Goal: Task Accomplishment & Management: Manage account settings

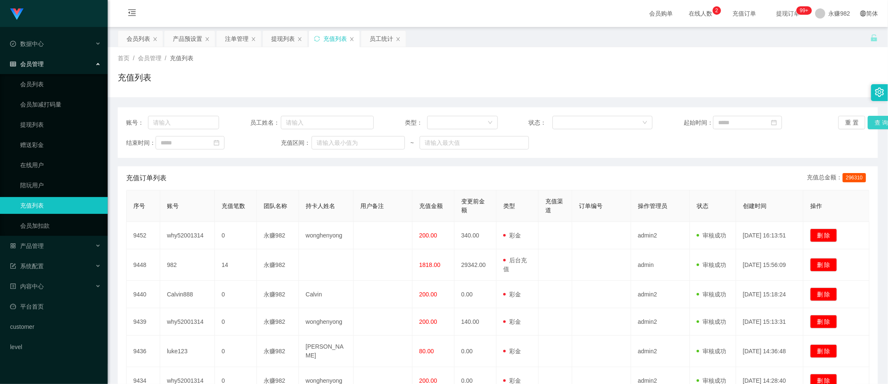
click at [868, 122] on button "查 询" at bounding box center [881, 122] width 27 height 13
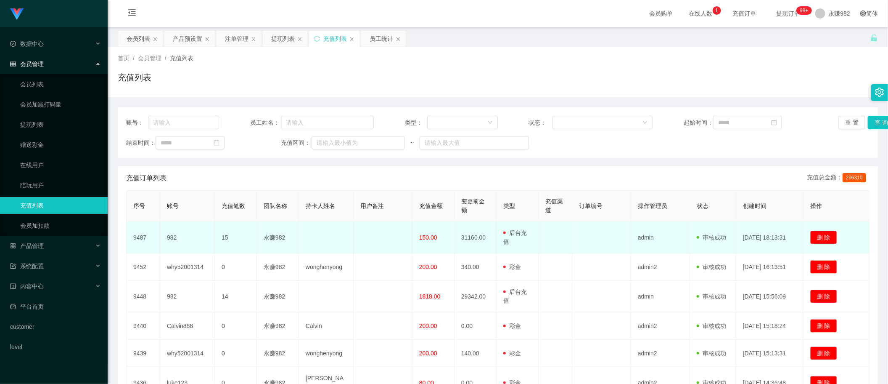
click at [427, 237] on span "150.00" at bounding box center [428, 237] width 18 height 7
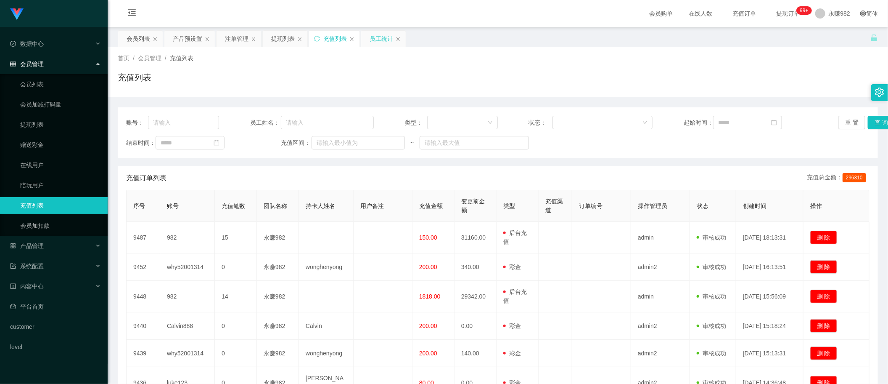
click at [373, 40] on div "员工统计" at bounding box center [382, 39] width 24 height 16
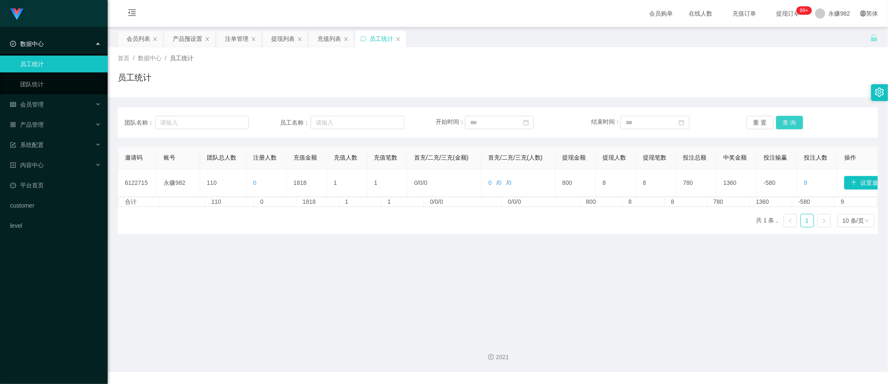
click at [787, 118] on button "查 询" at bounding box center [789, 122] width 27 height 13
click at [501, 270] on main "关闭左侧 关闭右侧 关闭其它 刷新页面 会员列表 产品预设置 注单管理 提现列表 充值列表 员工统计 首页 / 数据中心 / 员工统计 / 员工统计 团队名称…" at bounding box center [498, 179] width 780 height 305
click at [312, 295] on main "关闭左侧 关闭右侧 关闭其它 刷新页面 会员列表 产品预设置 注单管理 提现列表 充值列表 员工统计 首页 / 数据中心 / 员工统计 / 员工统计 团队名称…" at bounding box center [498, 179] width 780 height 305
click at [787, 121] on button "查 询" at bounding box center [789, 122] width 27 height 13
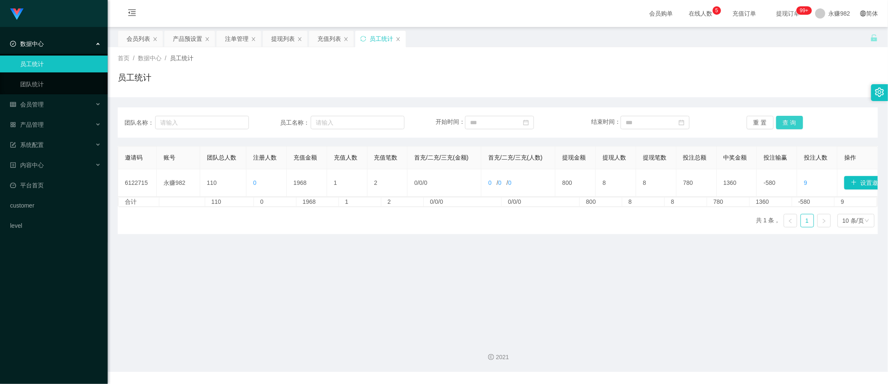
click at [793, 122] on button "查 询" at bounding box center [789, 122] width 27 height 13
click at [280, 42] on div "提现列表" at bounding box center [283, 39] width 24 height 16
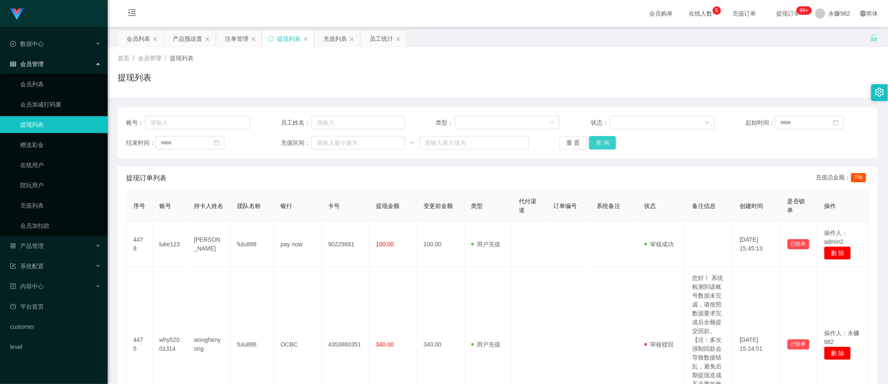
click at [600, 143] on button "查 询" at bounding box center [602, 142] width 27 height 13
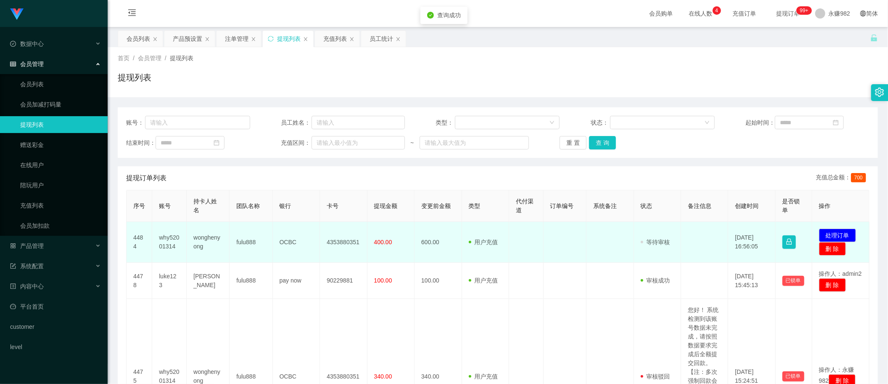
click at [210, 239] on td "wonghenyong" at bounding box center [208, 242] width 43 height 41
copy td "wonghenyong"
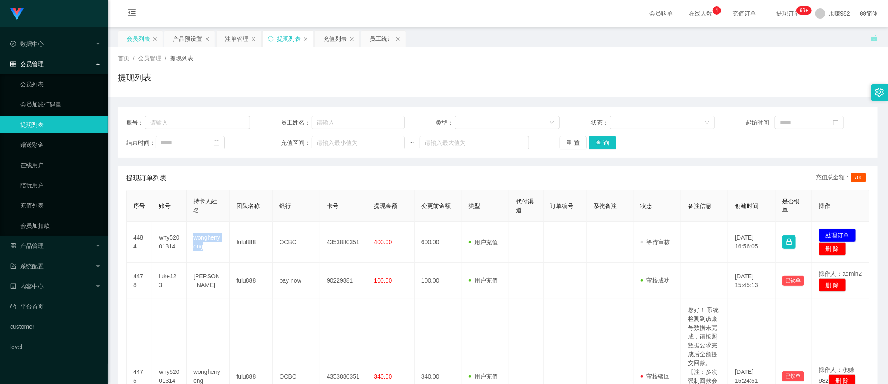
click at [136, 44] on div "会员列表" at bounding box center [139, 39] width 24 height 16
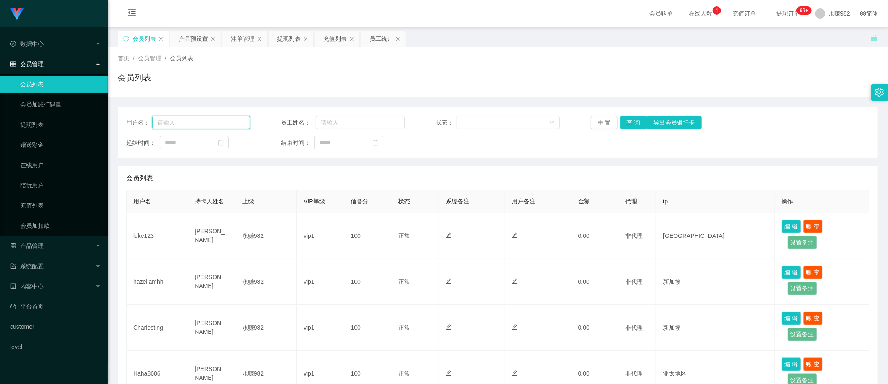
click at [184, 125] on input "text" at bounding box center [201, 122] width 98 height 13
paste input "wonghenyong"
type input "wonghenyong"
click at [635, 123] on button "查 询" at bounding box center [633, 122] width 27 height 13
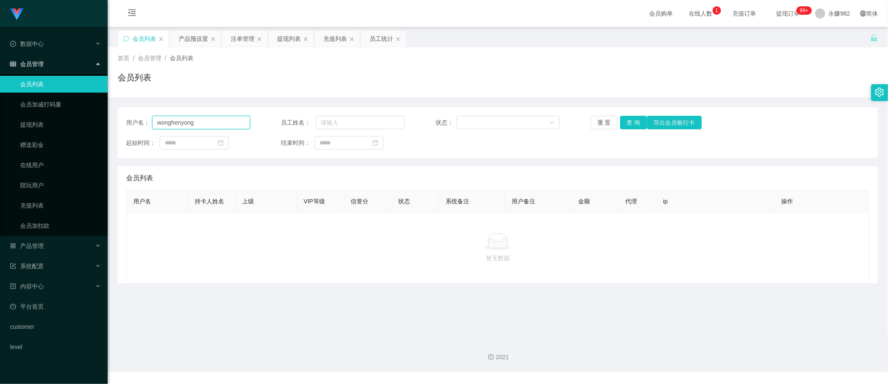
click at [218, 123] on input "wonghenyong" at bounding box center [201, 122] width 98 height 13
click at [288, 36] on div "提现列表" at bounding box center [289, 39] width 24 height 16
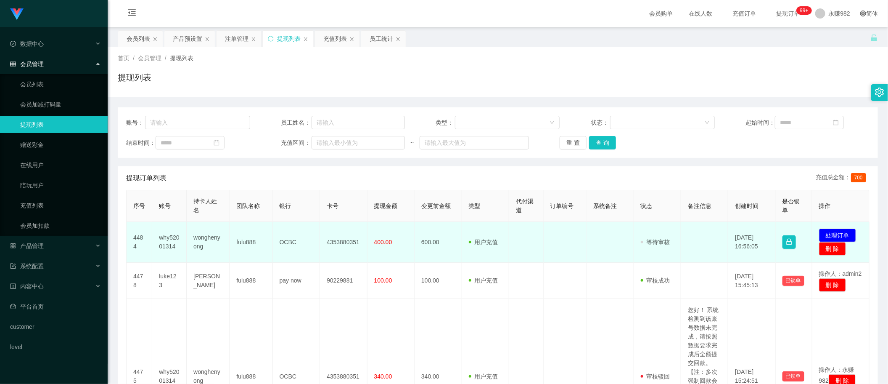
click at [169, 240] on td "why52001314" at bounding box center [169, 242] width 34 height 41
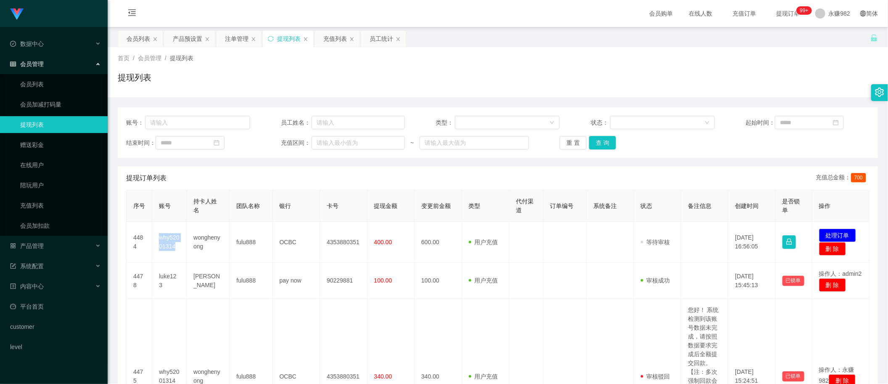
copy td "why52001314"
click at [165, 124] on input "text" at bounding box center [197, 122] width 105 height 13
paste input "why52001314"
type input "why52001314"
click at [597, 145] on button "查 询" at bounding box center [602, 142] width 27 height 13
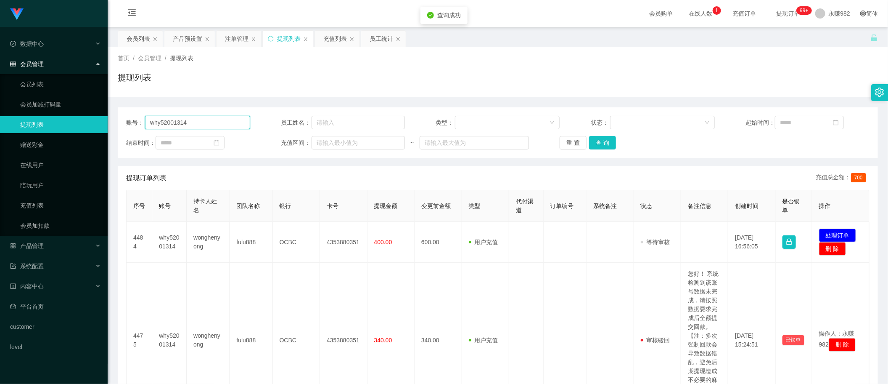
click at [207, 118] on input "why52001314" at bounding box center [197, 122] width 105 height 13
click at [140, 39] on div "会员列表" at bounding box center [139, 39] width 24 height 16
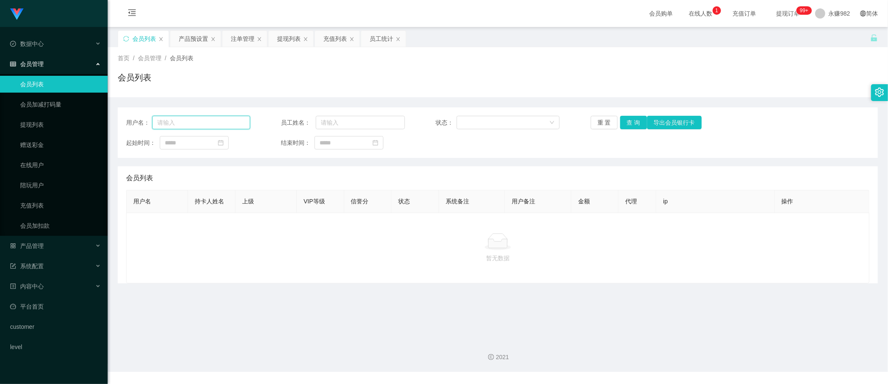
click at [190, 125] on input "text" at bounding box center [201, 122] width 98 height 13
paste input "why52001314"
type input "why52001314"
click at [628, 125] on button "查 询" at bounding box center [633, 122] width 27 height 13
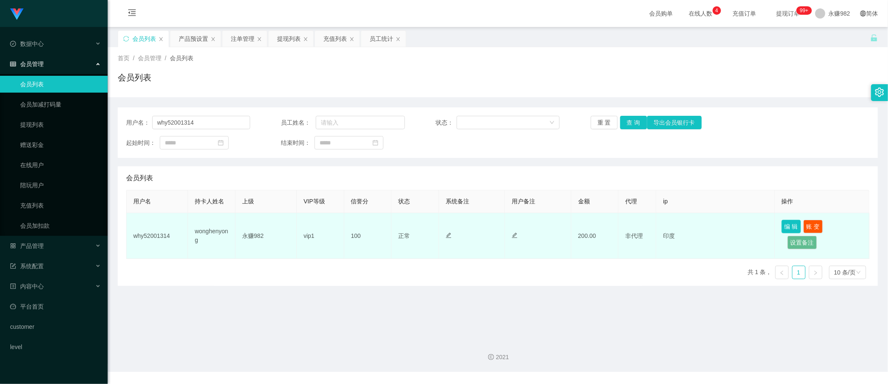
click at [788, 228] on button "编 辑" at bounding box center [791, 226] width 19 height 13
type input "why52001314"
type input "wonghenyong"
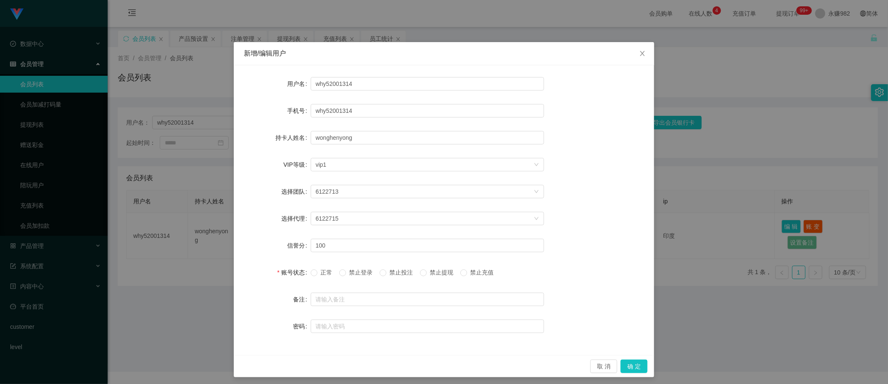
click at [360, 270] on span "禁止登录" at bounding box center [361, 272] width 30 height 7
click at [633, 367] on button "确 定" at bounding box center [634, 365] width 27 height 13
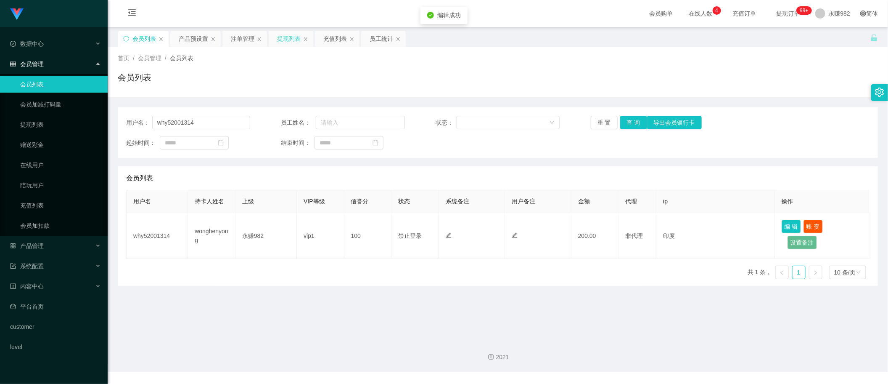
click at [296, 42] on div "提现列表" at bounding box center [289, 39] width 24 height 16
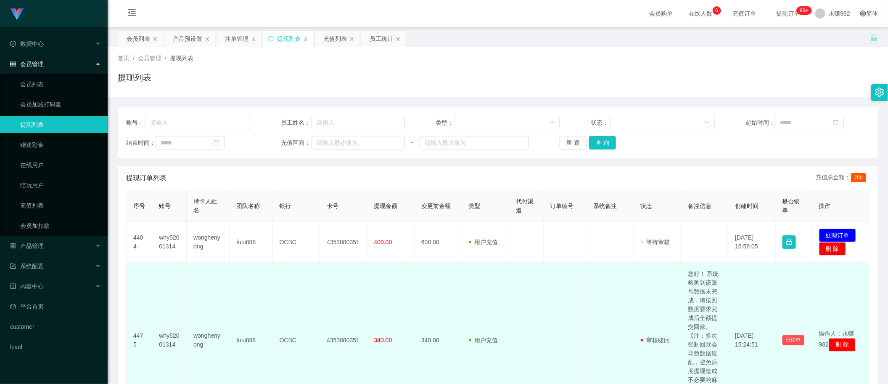
click at [703, 291] on td "您好！ 系统检测到该账号数据未完成，请按照数据要求完成后全额提交回款。【注：多次强制回款会导致数据错乱，避免后期提现造成不必要的麻烦，还请按照指导操作】" at bounding box center [704, 339] width 47 height 155
copy td "您好！ 系统检测到该账号数据未完成，请按照数据要求完成后全额提交回款。【注：多次强制回款会导致数据错乱，避免后期提现造成不必要的麻烦，还请按照指导操作】"
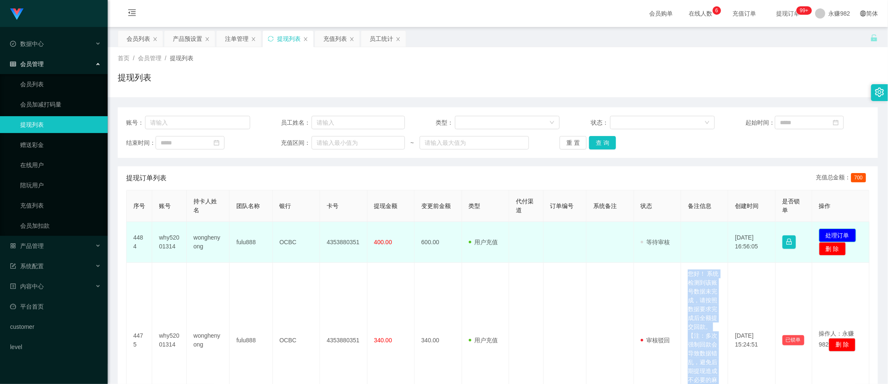
click at [833, 235] on button "处理订单" at bounding box center [837, 234] width 37 height 13
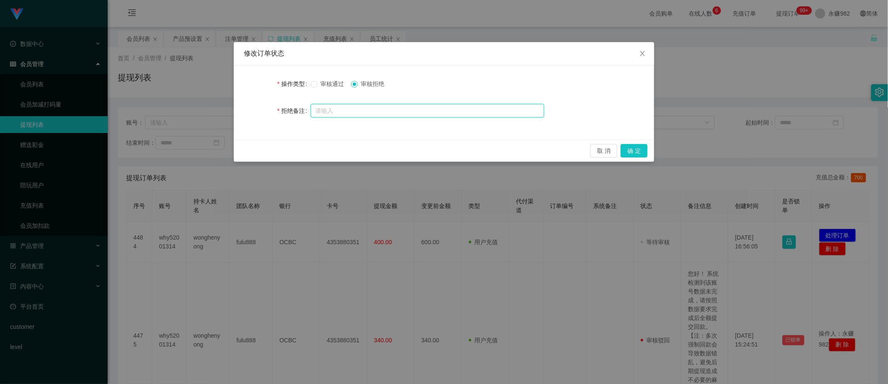
click at [421, 112] on input "text" at bounding box center [427, 110] width 233 height 13
paste input "您好！ 系统检测到该账号数据未完成，请按照数据要求完成后全额提交回款。【注：多次强制回款会导致数据错乱，避免后期提现造成不必要的麻烦，还请按照指导操作】"
type input "您好！ 系统检测到该账号数据未完成，请按照数据要求完成后全额提交回款。【注：多次强制回款会导致数据错乱，避免后期提现造成不必要的麻烦，还请按照指导操作】"
click at [638, 150] on button "确 定" at bounding box center [634, 150] width 27 height 13
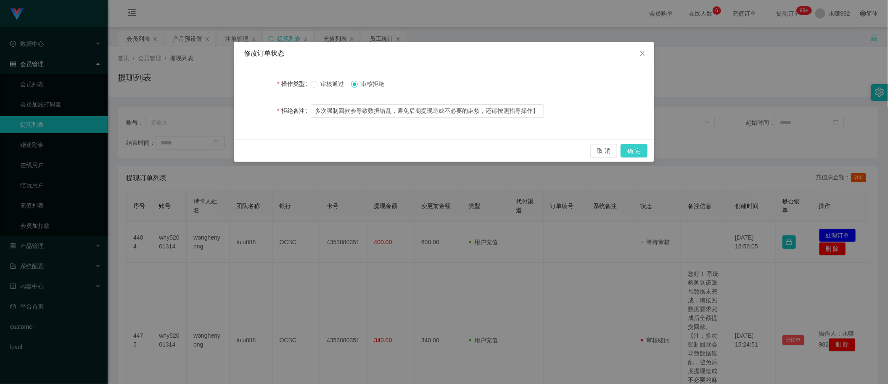
scroll to position [0, 0]
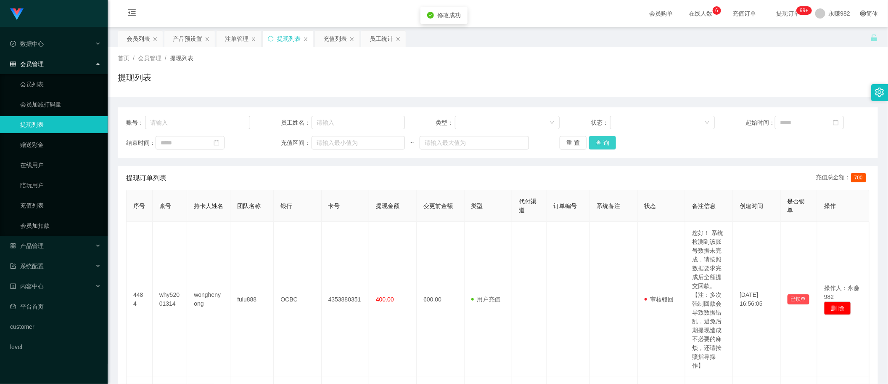
click at [598, 141] on button "查 询" at bounding box center [602, 142] width 27 height 13
click at [207, 123] on input "text" at bounding box center [197, 122] width 105 height 13
paste input "Emily090901"
type input "Emily090901"
click at [595, 138] on button "查 询" at bounding box center [602, 142] width 27 height 13
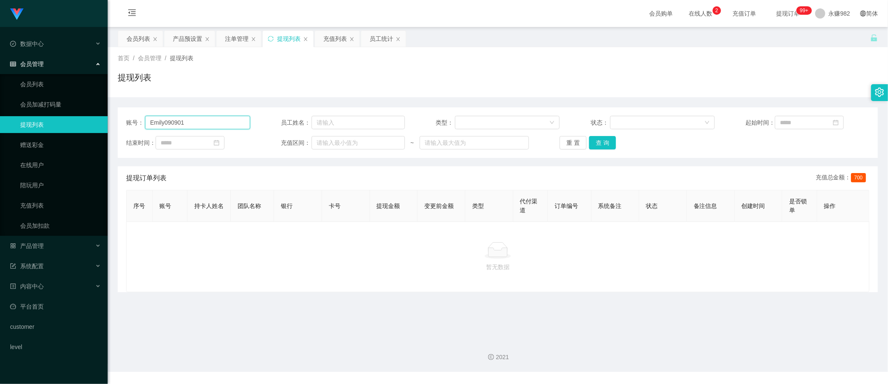
click at [217, 121] on input "Emily090901" at bounding box center [197, 122] width 105 height 13
click at [605, 137] on button "查 询" at bounding box center [602, 142] width 27 height 13
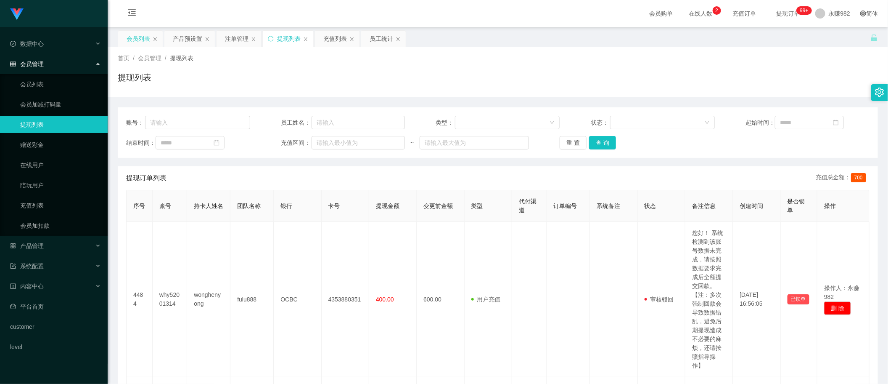
click at [140, 39] on div "会员列表" at bounding box center [139, 39] width 24 height 16
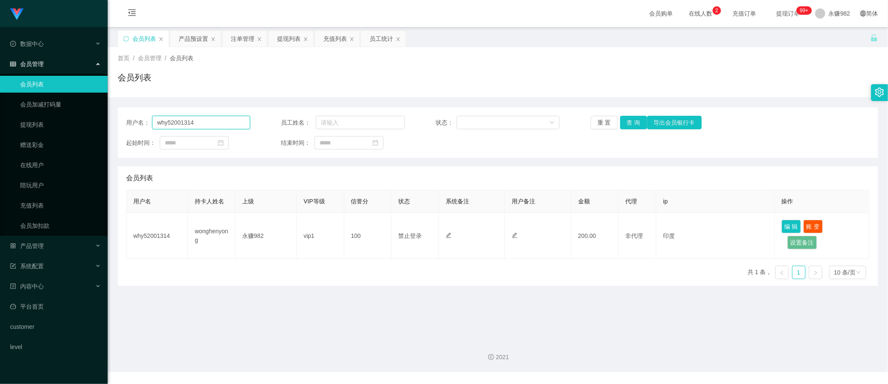
click at [209, 118] on input "why52001314" at bounding box center [201, 122] width 98 height 13
paste input "Emily090901"
type input "Emily090901"
click at [627, 119] on button "查 询" at bounding box center [633, 122] width 27 height 13
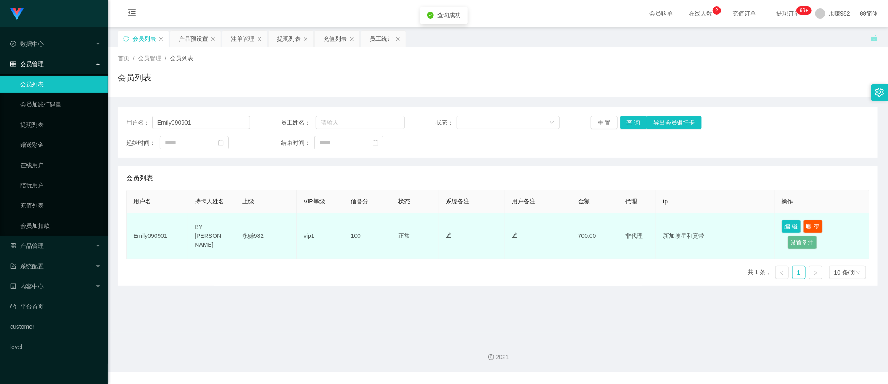
drag, startPoint x: 204, startPoint y: 228, endPoint x: 203, endPoint y: 232, distance: 4.3
click at [203, 228] on td "BY [PERSON_NAME]" at bounding box center [212, 236] width 48 height 46
click at [203, 232] on td "BY [PERSON_NAME]" at bounding box center [212, 236] width 48 height 46
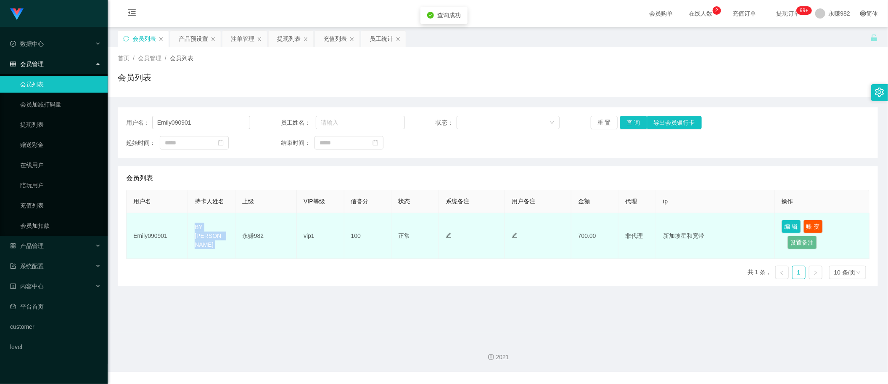
copy td "BY [PERSON_NAME]"
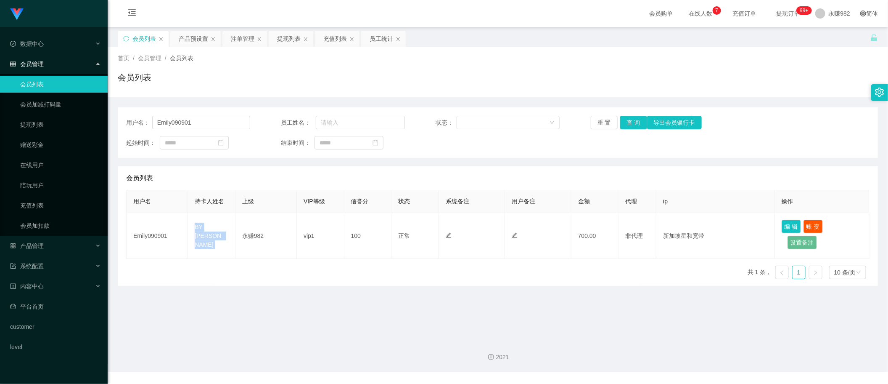
click at [549, 88] on div "会员列表" at bounding box center [498, 80] width 760 height 19
click at [631, 117] on button "查 询" at bounding box center [633, 122] width 27 height 13
click at [221, 129] on div "用户名： Emily090901 员工姓名： 状态： 重 置 查 询 导出会员银行卡 起始时间： 结束时间：" at bounding box center [498, 132] width 760 height 50
click at [217, 125] on input "Emily090901" at bounding box center [201, 122] width 98 height 13
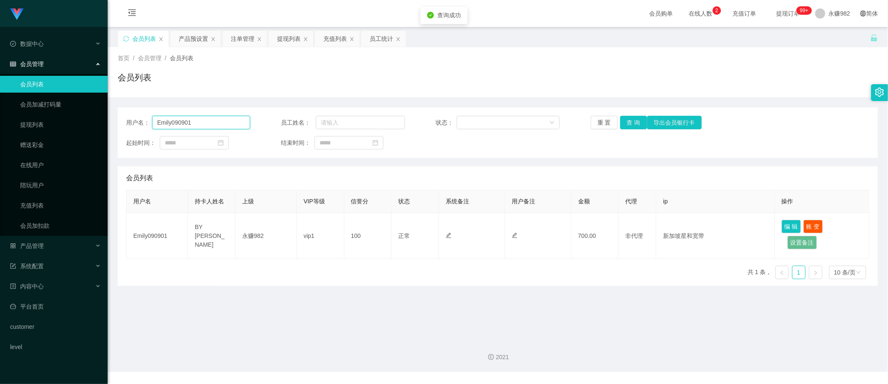
click at [217, 125] on input "Emily090901" at bounding box center [201, 122] width 98 height 13
click at [628, 121] on button "查 询" at bounding box center [633, 122] width 27 height 13
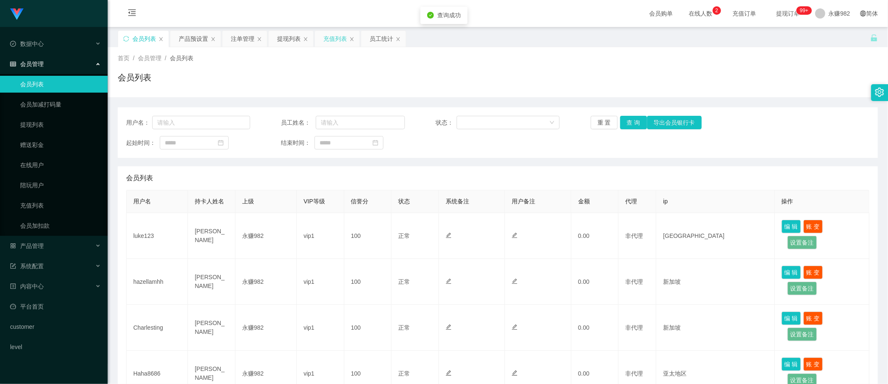
click at [335, 37] on div "充值列表" at bounding box center [335, 39] width 24 height 16
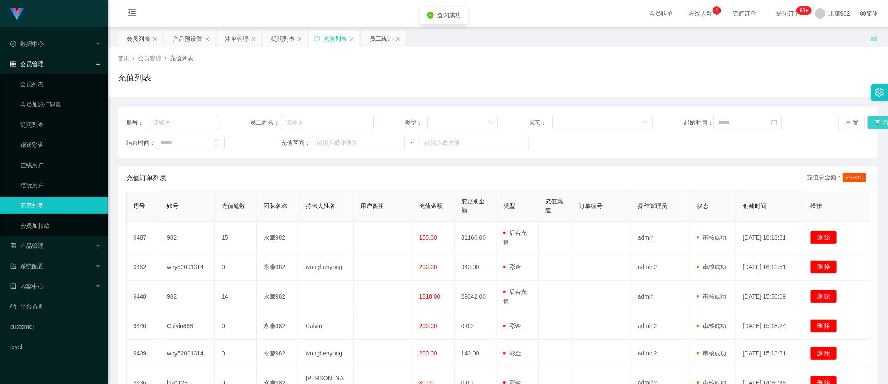
click at [877, 123] on button "查 询" at bounding box center [881, 122] width 27 height 13
click at [385, 44] on div "员工统计" at bounding box center [382, 39] width 24 height 16
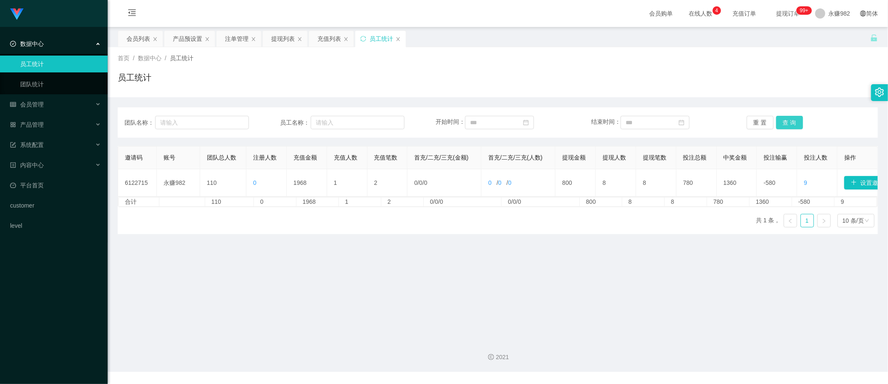
click at [778, 123] on button "查 询" at bounding box center [789, 122] width 27 height 13
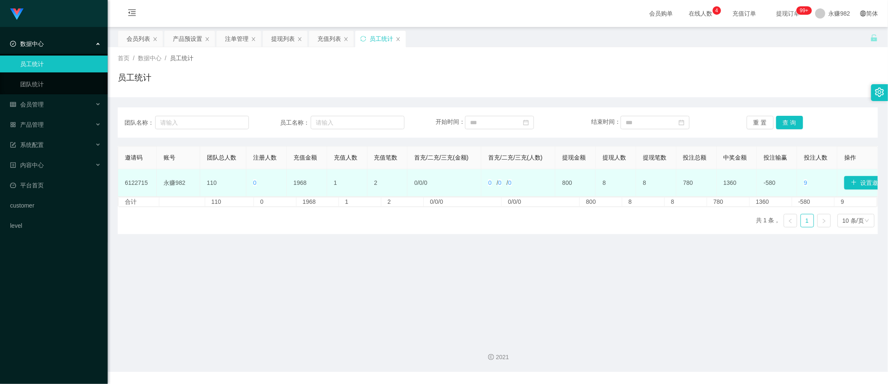
click at [299, 180] on td "1968" at bounding box center [307, 182] width 40 height 27
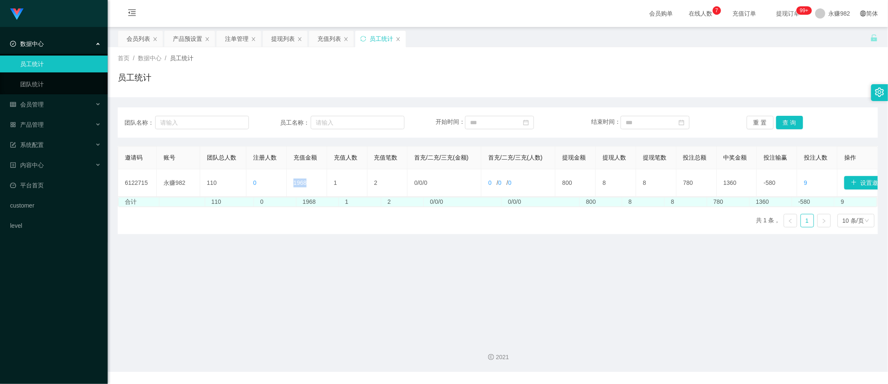
copy td "1968"
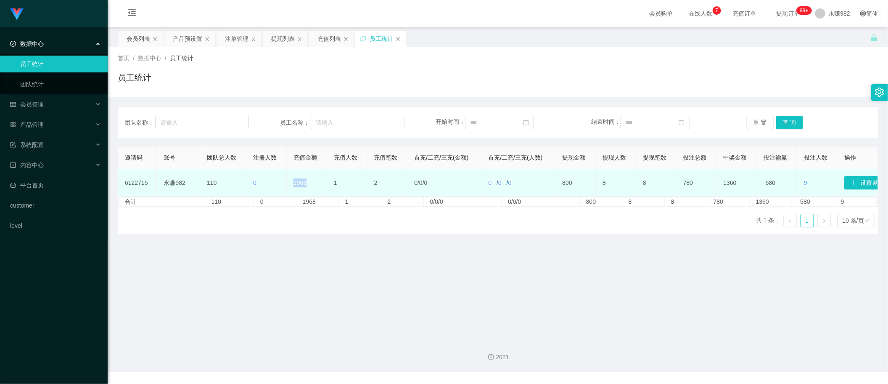
click at [304, 181] on td "1968" at bounding box center [307, 182] width 40 height 27
click at [302, 181] on td "1968" at bounding box center [307, 182] width 40 height 27
copy td "1968"
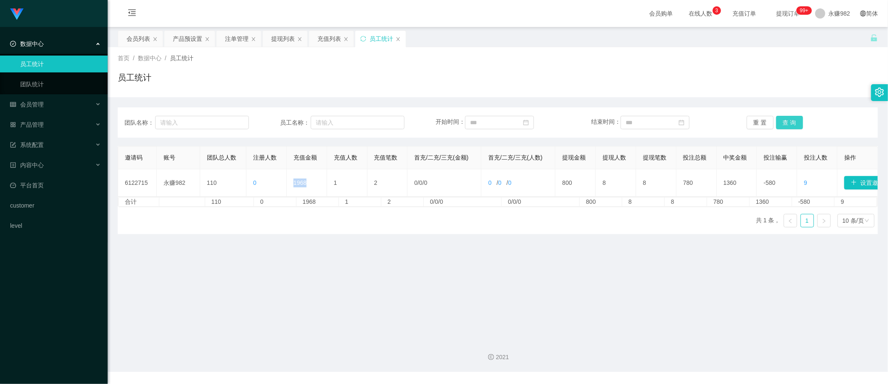
click at [780, 120] on button "查 询" at bounding box center [789, 122] width 27 height 13
click at [278, 37] on div "提现列表" at bounding box center [283, 39] width 24 height 16
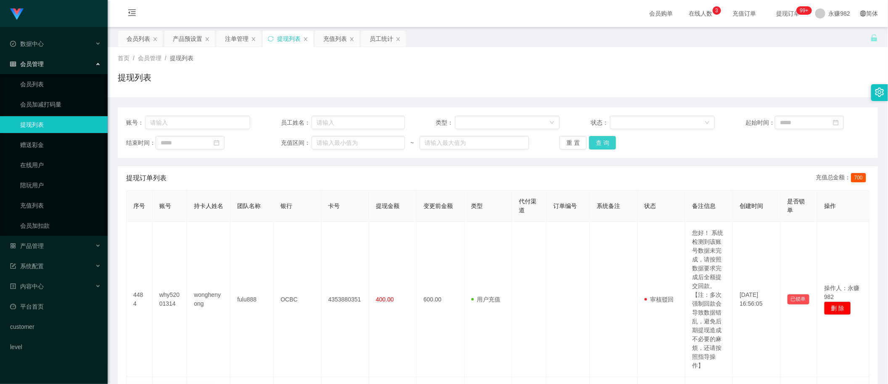
click at [598, 145] on button "查 询" at bounding box center [602, 142] width 27 height 13
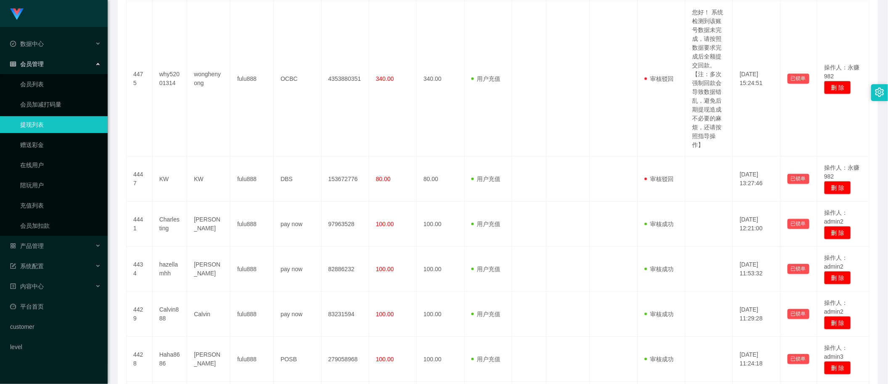
scroll to position [473, 0]
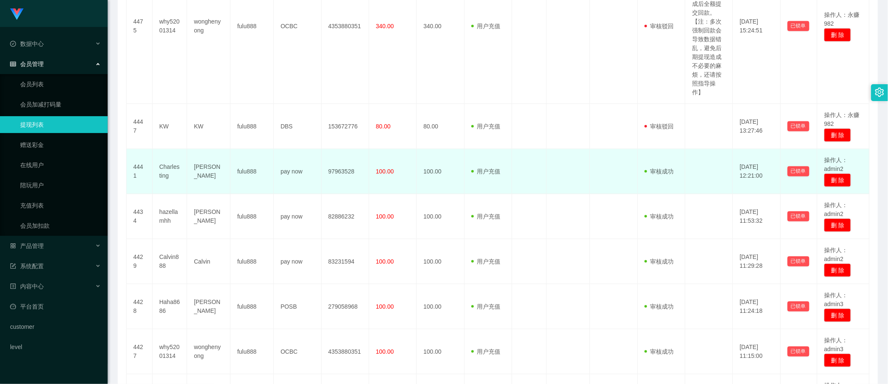
click at [386, 170] on span "100.00" at bounding box center [385, 171] width 18 height 7
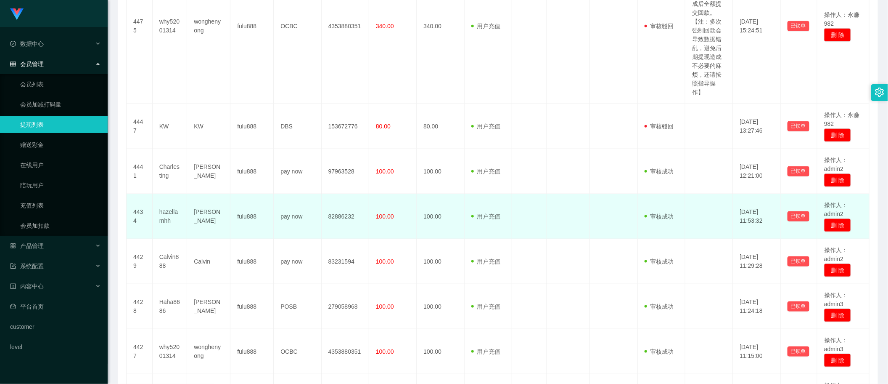
click at [376, 215] on span "100.00" at bounding box center [385, 216] width 18 height 7
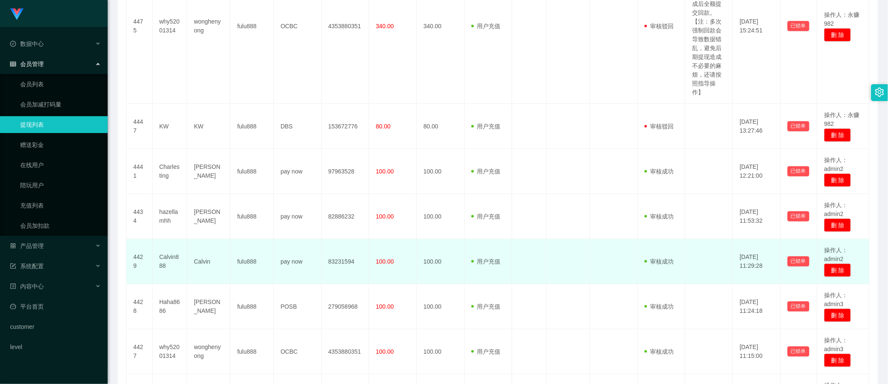
click at [379, 263] on span "100.00" at bounding box center [385, 261] width 18 height 7
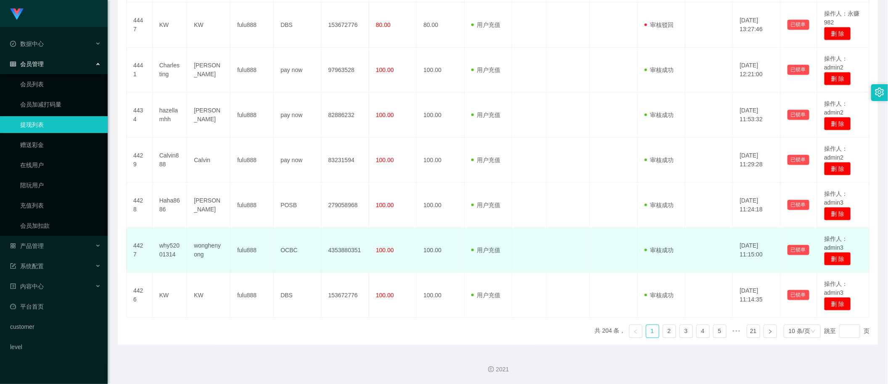
click at [383, 249] on span "100.00" at bounding box center [385, 249] width 18 height 7
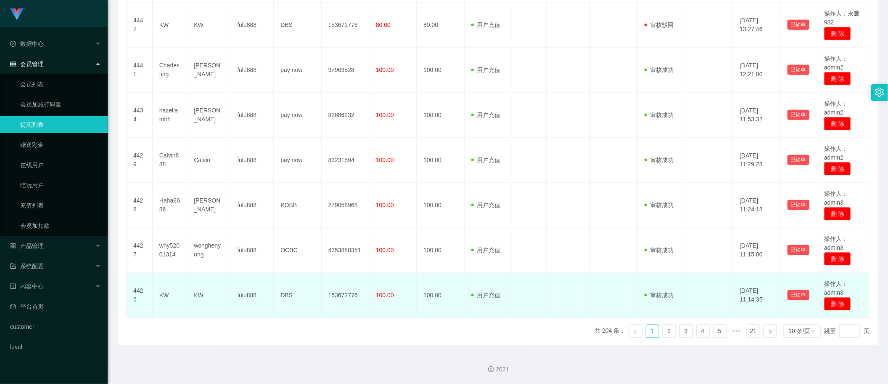
click at [379, 291] on span "100.00" at bounding box center [385, 294] width 18 height 7
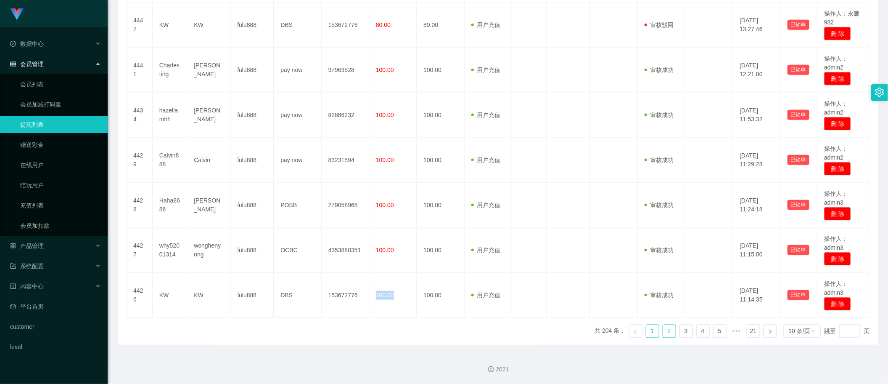
click at [663, 331] on link "2" at bounding box center [669, 331] width 13 height 13
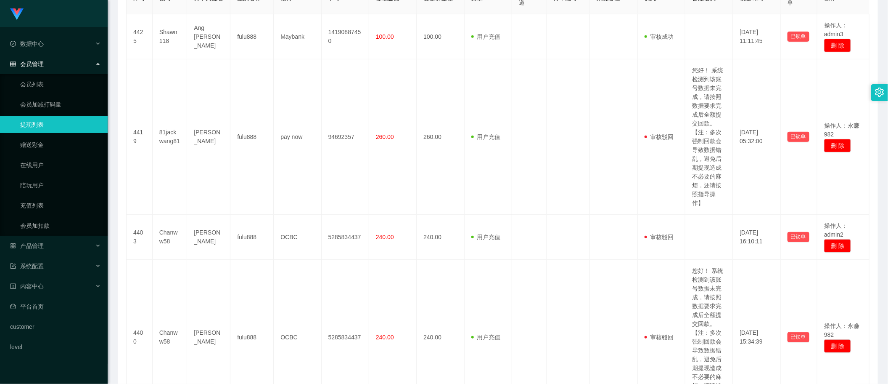
scroll to position [0, 0]
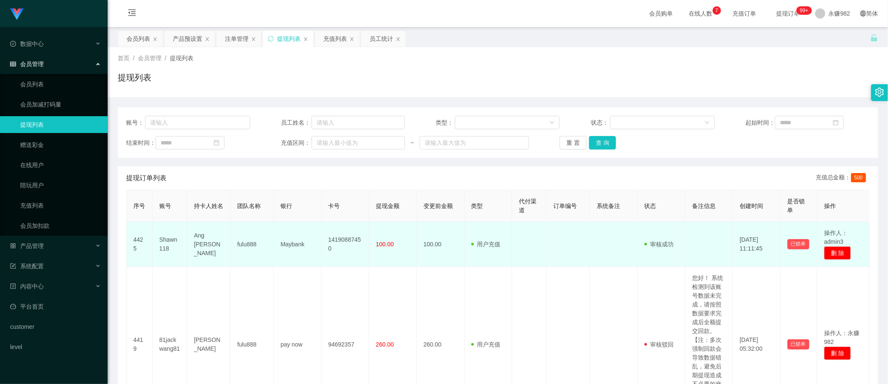
click at [386, 244] on span "100.00" at bounding box center [385, 244] width 18 height 7
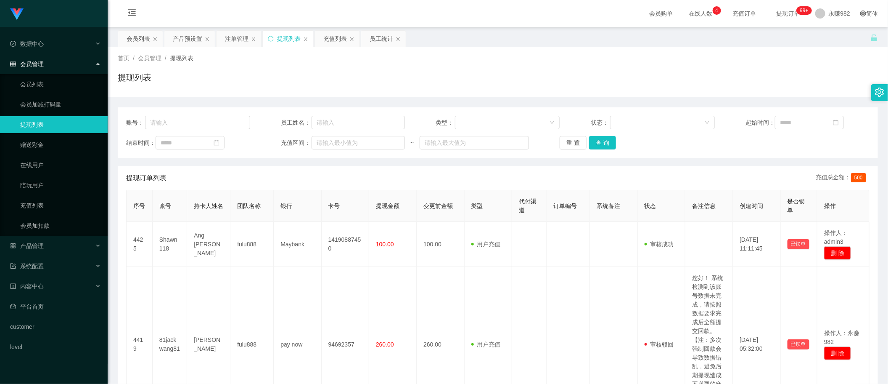
click at [406, 62] on div "首页 / 会员管理 / 提现列表 /" at bounding box center [498, 58] width 760 height 9
click at [521, 78] on div "提现列表" at bounding box center [498, 80] width 760 height 19
click at [458, 87] on div "提现列表" at bounding box center [498, 80] width 760 height 19
click at [595, 145] on button "查 询" at bounding box center [602, 142] width 27 height 13
